Goal: Task Accomplishment & Management: Manage account settings

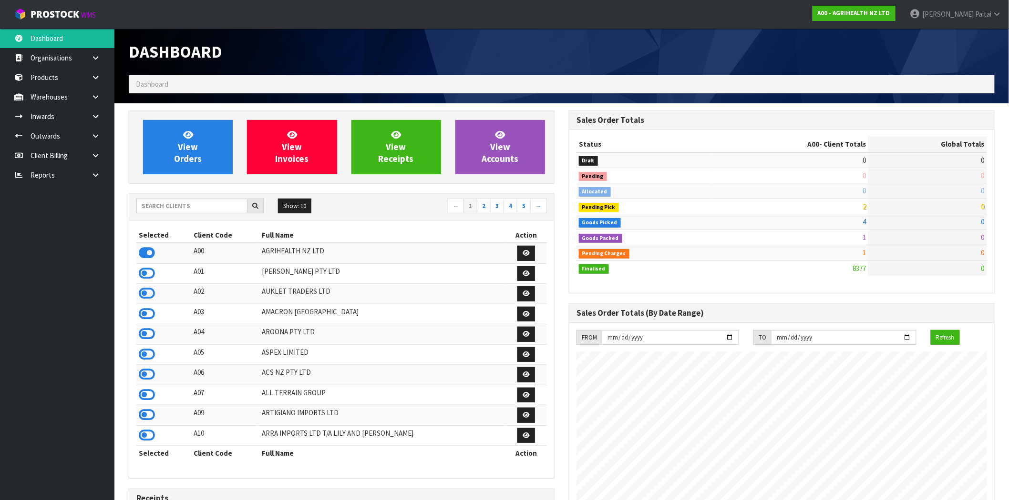
scroll to position [722, 440]
click at [988, 16] on span "Paitai" at bounding box center [983, 14] width 16 height 9
click at [972, 39] on link "Logout" at bounding box center [970, 37] width 75 height 13
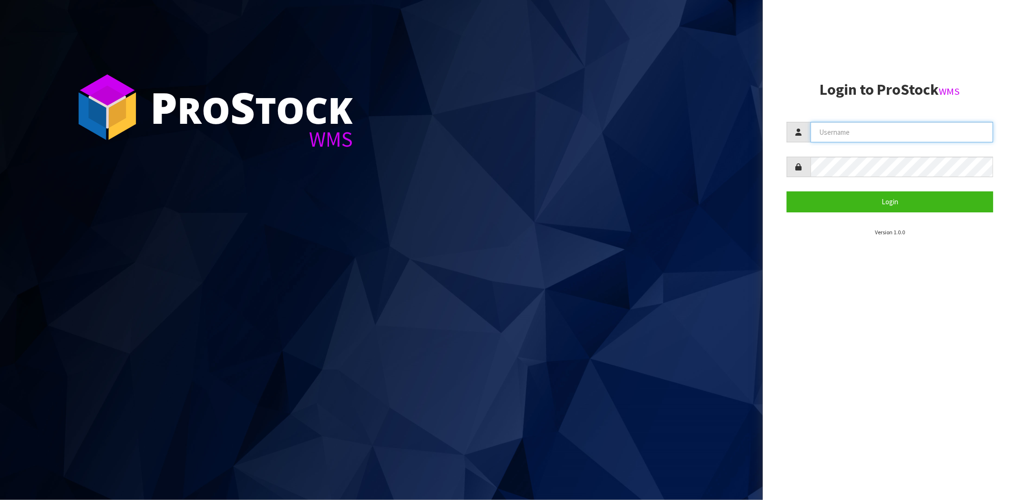
click at [859, 134] on input "text" at bounding box center [901, 132] width 183 height 20
type input "[PERSON_NAME][EMAIL_ADDRESS][DOMAIN_NAME]"
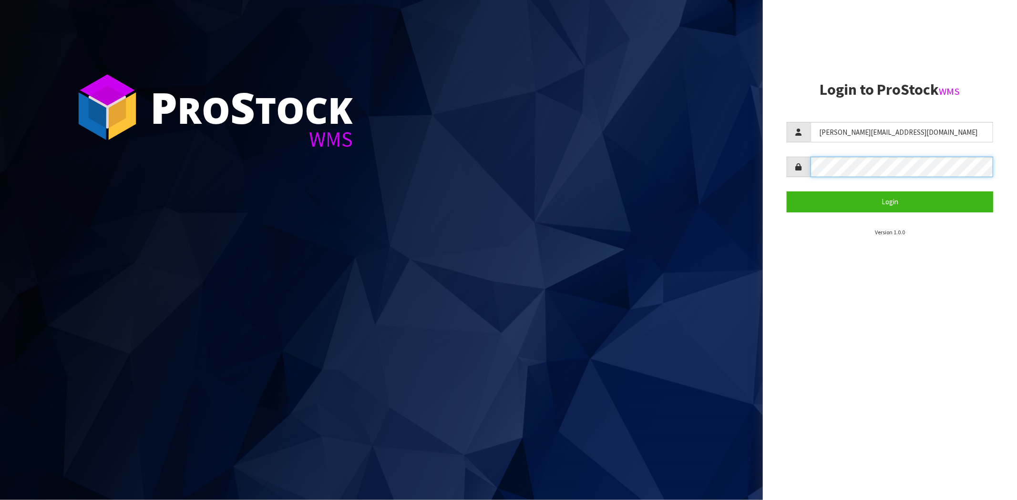
click at [786, 192] on button "Login" at bounding box center [889, 202] width 206 height 20
